Goal: Information Seeking & Learning: Find specific fact

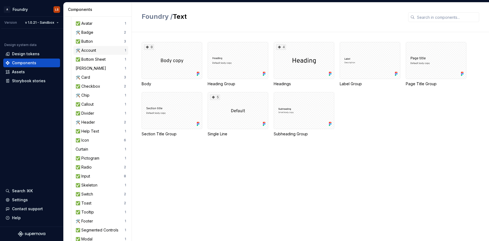
scroll to position [81, 0]
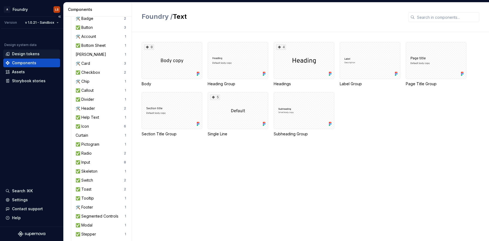
click at [33, 52] on div "Design tokens" at bounding box center [26, 53] width 28 height 5
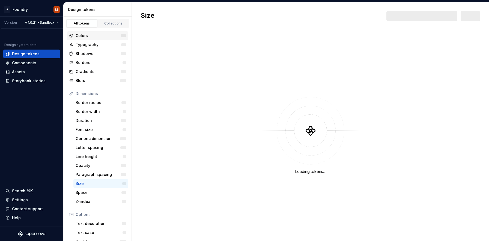
click at [87, 37] on div "Colors" at bounding box center [98, 35] width 45 height 5
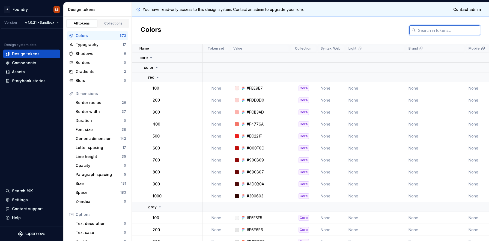
click at [426, 30] on input "text" at bounding box center [448, 30] width 64 height 10
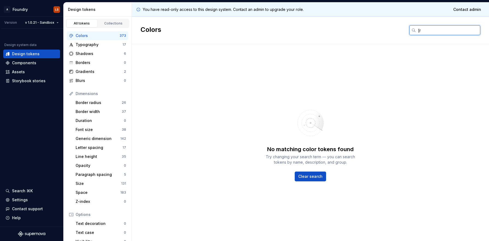
type input "["
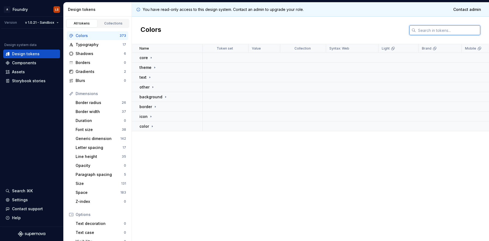
type input "p"
type input "primary"
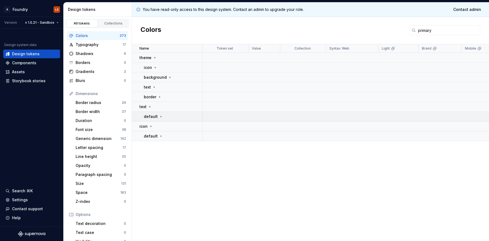
click at [151, 116] on p "default" at bounding box center [151, 116] width 14 height 5
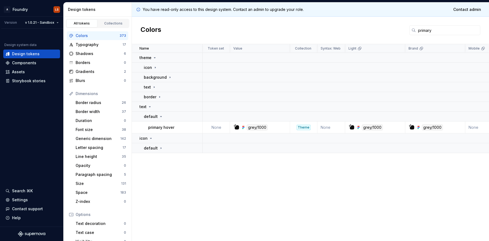
click at [158, 129] on p "primary hover" at bounding box center [161, 127] width 26 height 5
click at [146, 89] on p "text" at bounding box center [147, 87] width 7 height 5
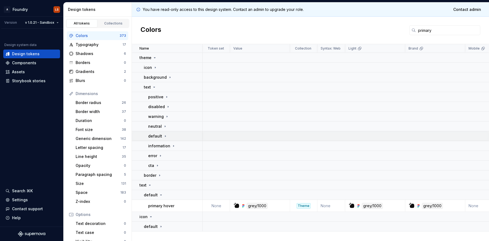
click at [155, 135] on p "default" at bounding box center [155, 136] width 14 height 5
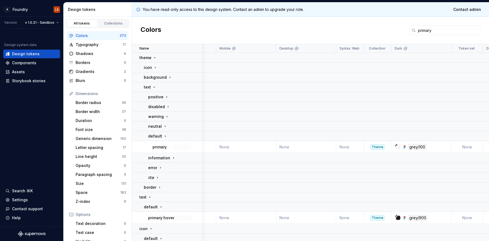
scroll to position [0, 260]
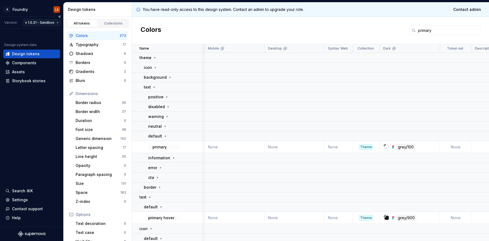
click at [47, 21] on html "A Foundry LS Version v 1.0.21 - Sandbox Design system data Design tokens Compon…" at bounding box center [244, 120] width 489 height 241
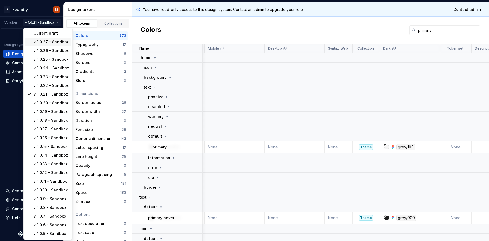
click at [46, 44] on div "v 1.0.27 - Sandbox" at bounding box center [51, 41] width 35 height 5
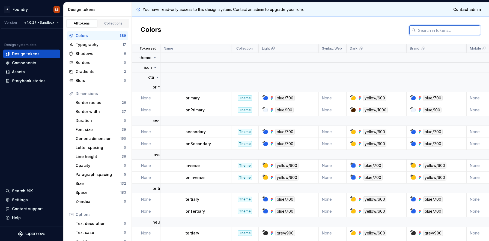
click at [419, 31] on input "text" at bounding box center [448, 30] width 64 height 10
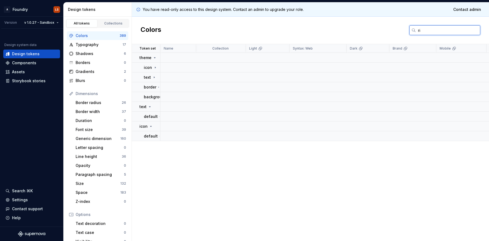
type input "r"
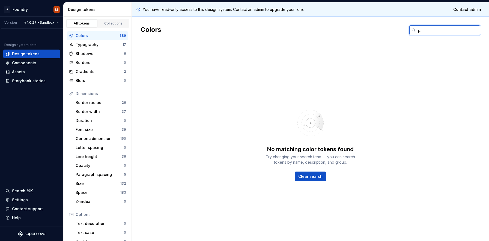
type input "p"
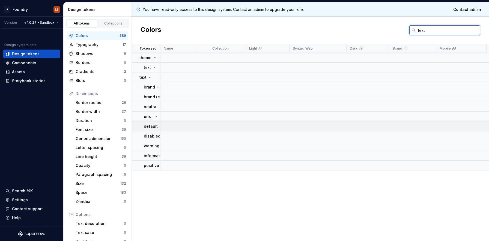
type input "text"
click at [149, 129] on p "default" at bounding box center [151, 126] width 14 height 5
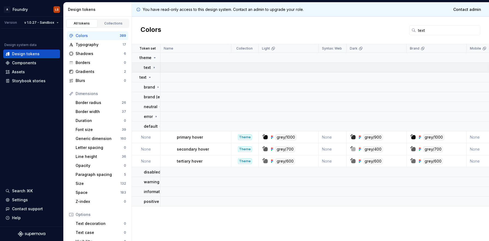
click at [147, 66] on p "text" at bounding box center [147, 67] width 7 height 5
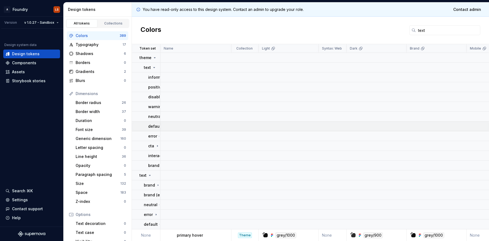
click at [150, 128] on p "default" at bounding box center [155, 126] width 14 height 5
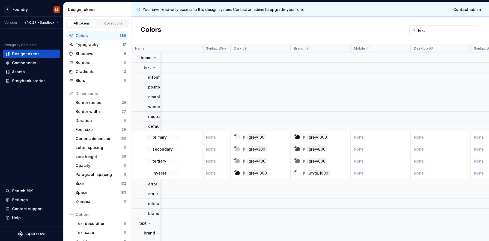
scroll to position [0, 86]
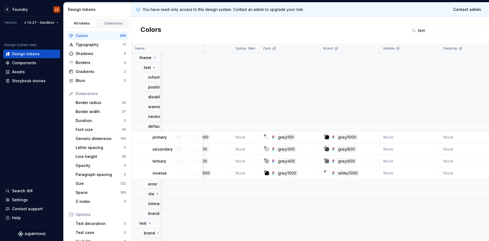
click at [279, 137] on div "grey/100" at bounding box center [286, 137] width 19 height 6
click at [265, 138] on div at bounding box center [267, 137] width 4 height 4
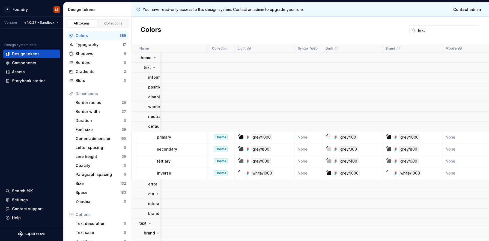
scroll to position [0, 23]
